Goal: Find specific page/section

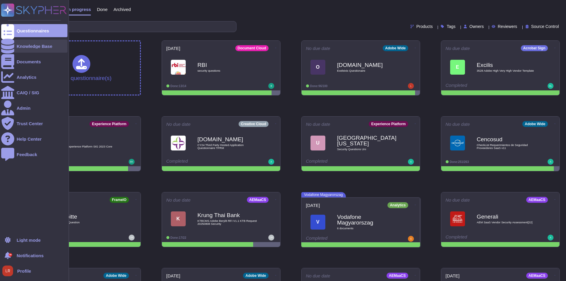
click at [10, 43] on div at bounding box center [7, 46] width 13 height 13
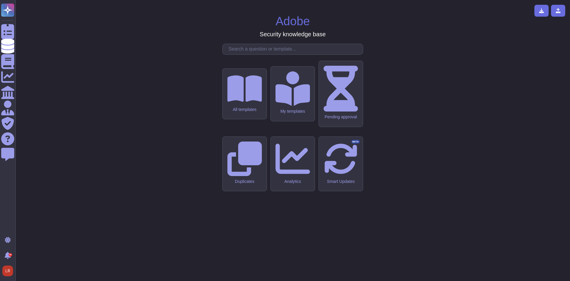
click at [295, 54] on input "text" at bounding box center [294, 49] width 137 height 10
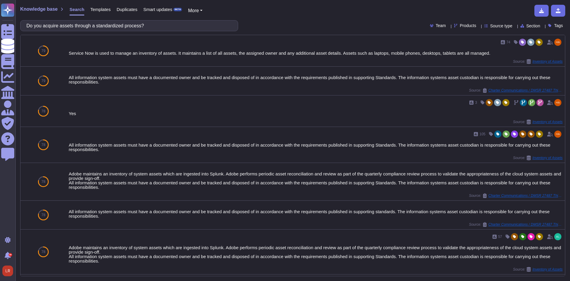
click at [490, 26] on span "Source type" at bounding box center [501, 26] width 22 height 4
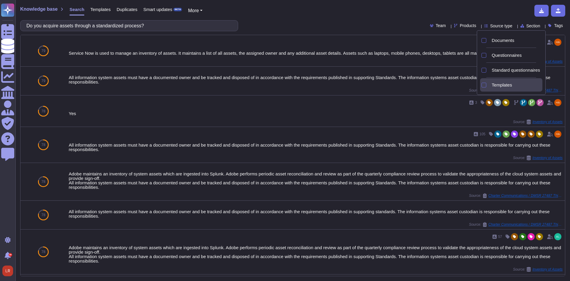
click at [494, 85] on span "Templates" at bounding box center [502, 84] width 20 height 5
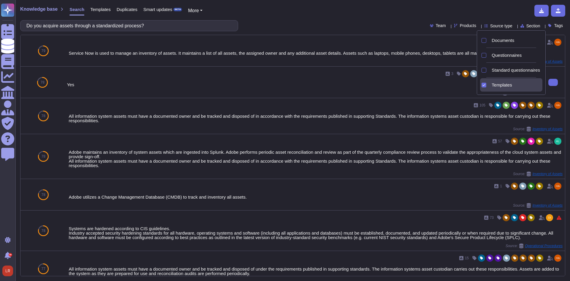
click at [243, 89] on div "3 Yes Source: Inventory of Assets" at bounding box center [303, 82] width 472 height 26
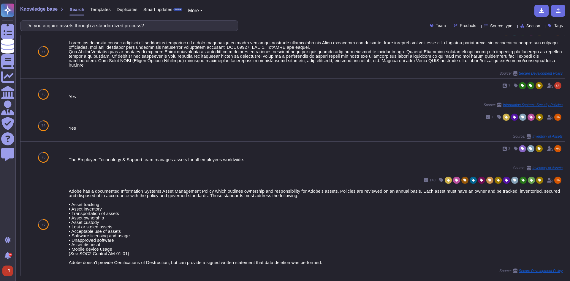
scroll to position [356, 0]
